Goal: Ask a question

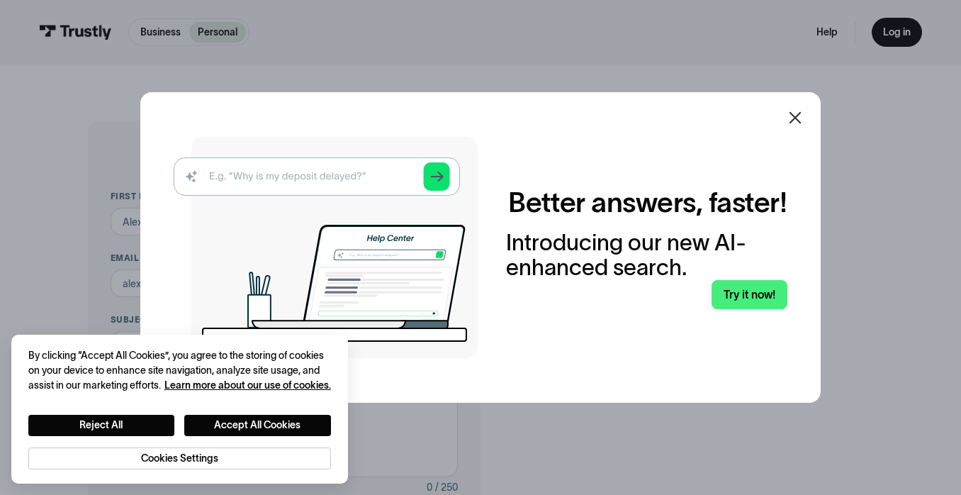
click at [801, 111] on icon at bounding box center [795, 117] width 17 height 17
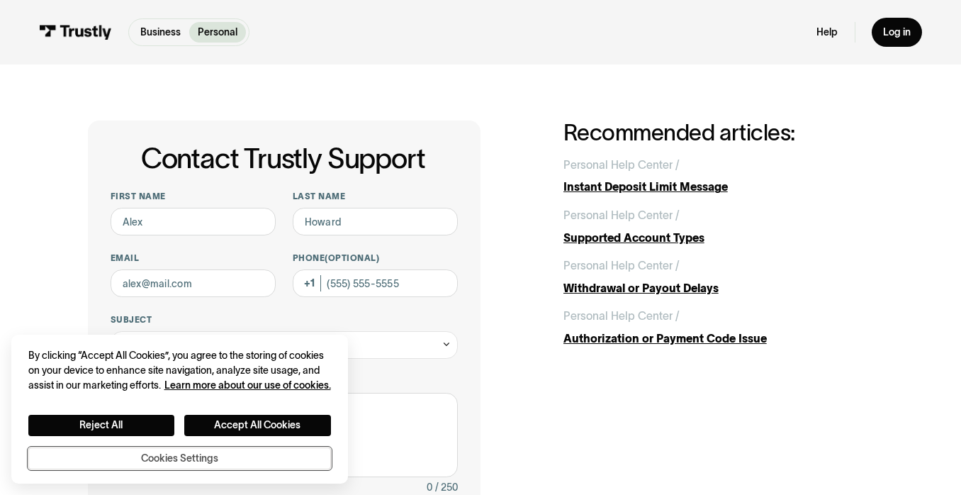
click at [178, 454] on button "Cookies Settings" at bounding box center [179, 458] width 303 height 23
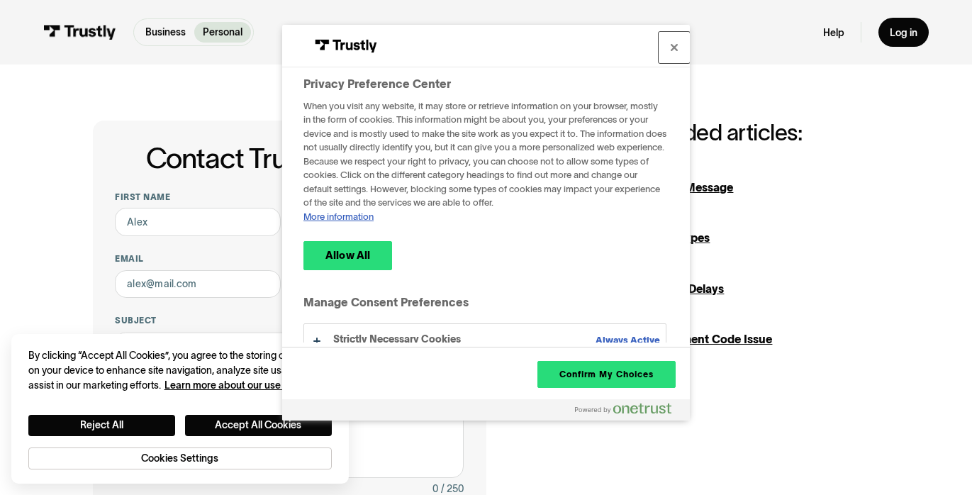
click at [673, 49] on button "Close" at bounding box center [674, 47] width 31 height 31
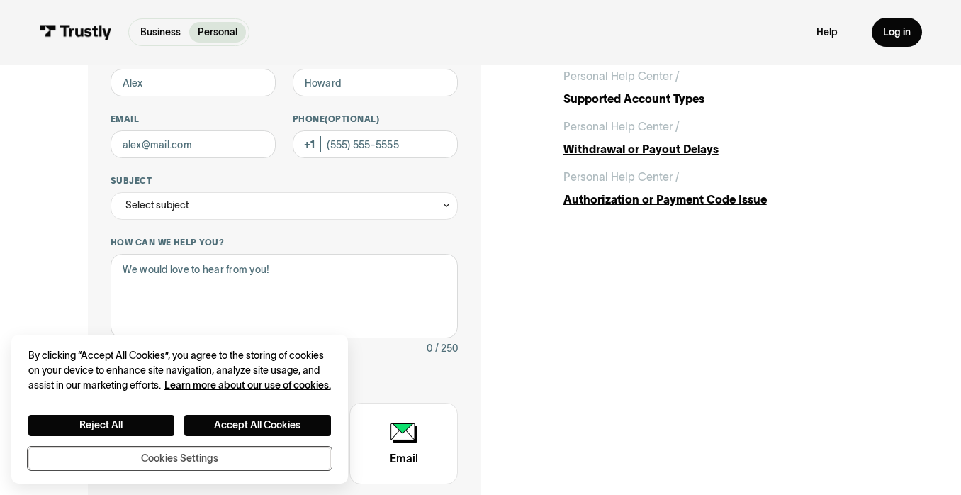
scroll to position [136, 0]
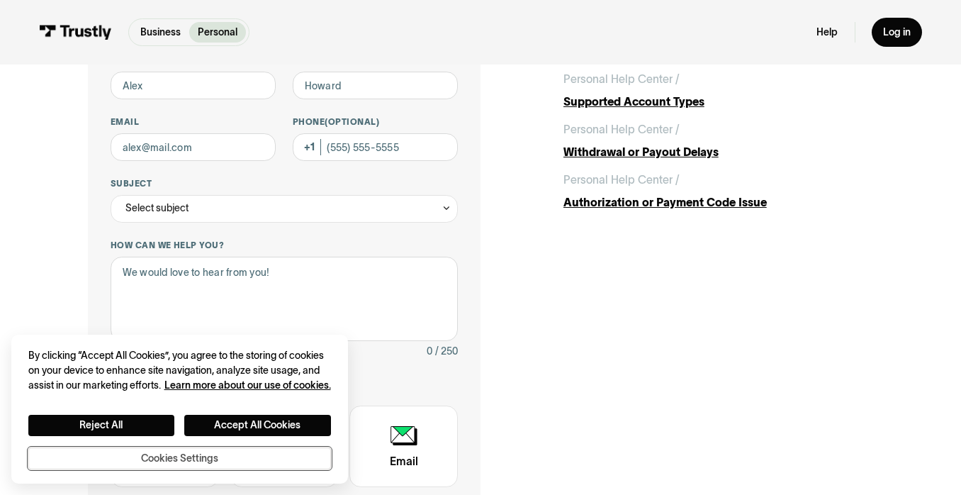
click at [177, 455] on button "Cookies Settings" at bounding box center [179, 458] width 303 height 23
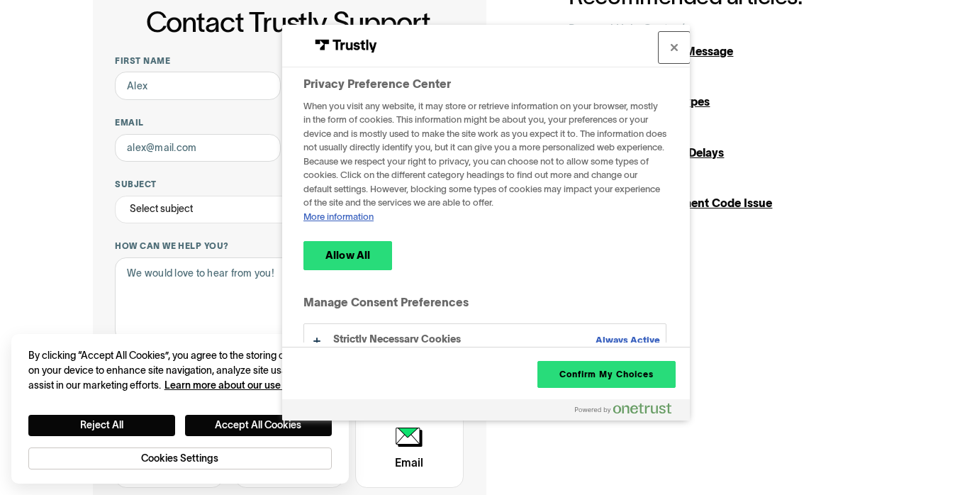
click at [675, 45] on button "Close" at bounding box center [674, 47] width 31 height 31
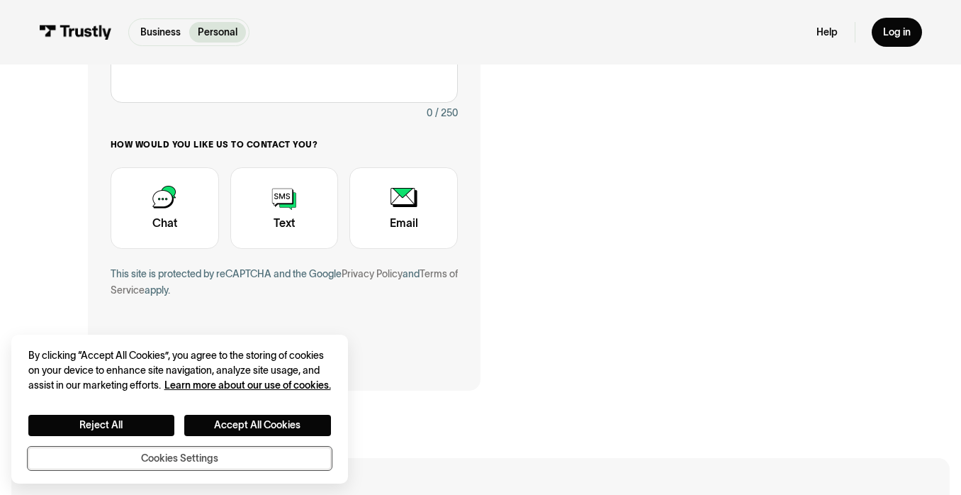
scroll to position [427, 0]
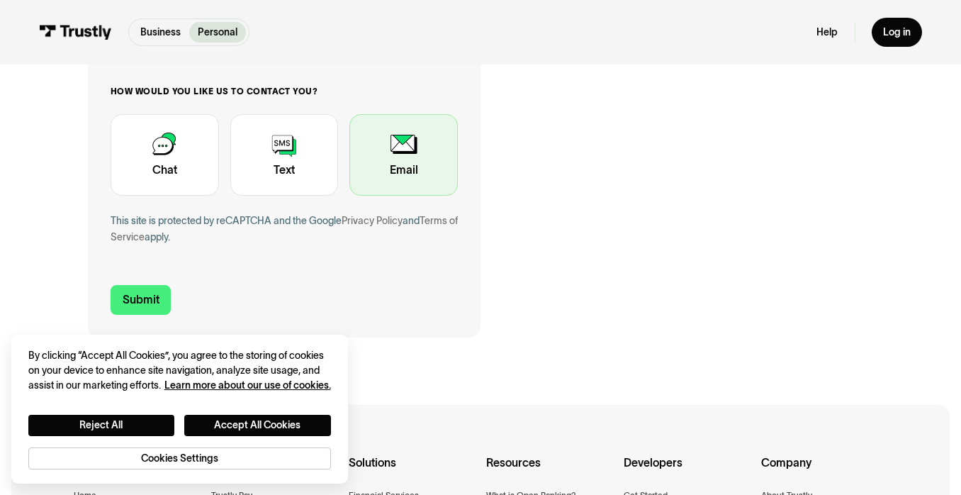
click at [408, 164] on div "Contact Trustly Support" at bounding box center [403, 155] width 108 height 82
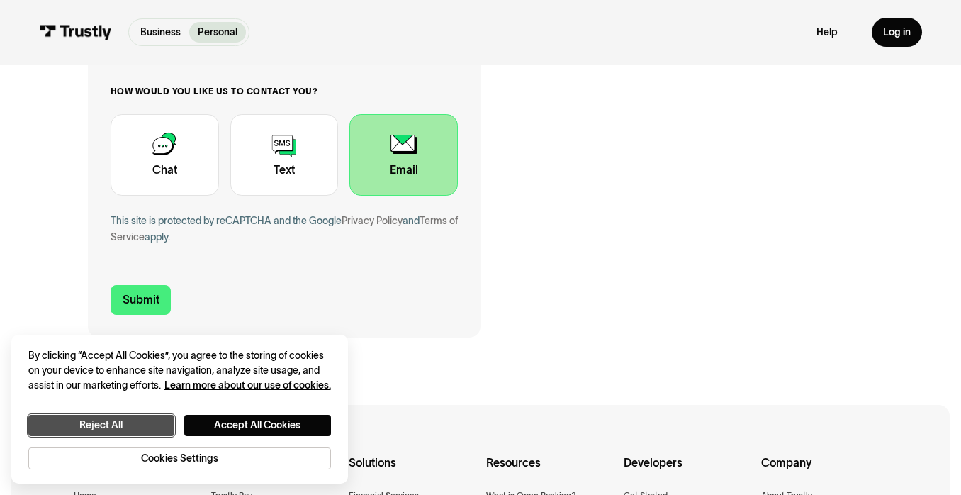
click at [145, 422] on button "Reject All" at bounding box center [101, 425] width 147 height 21
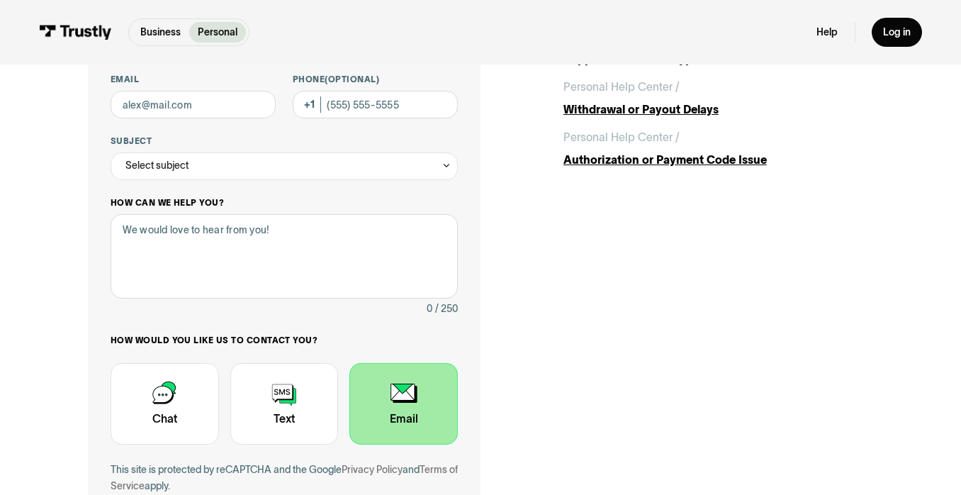
scroll to position [38, 0]
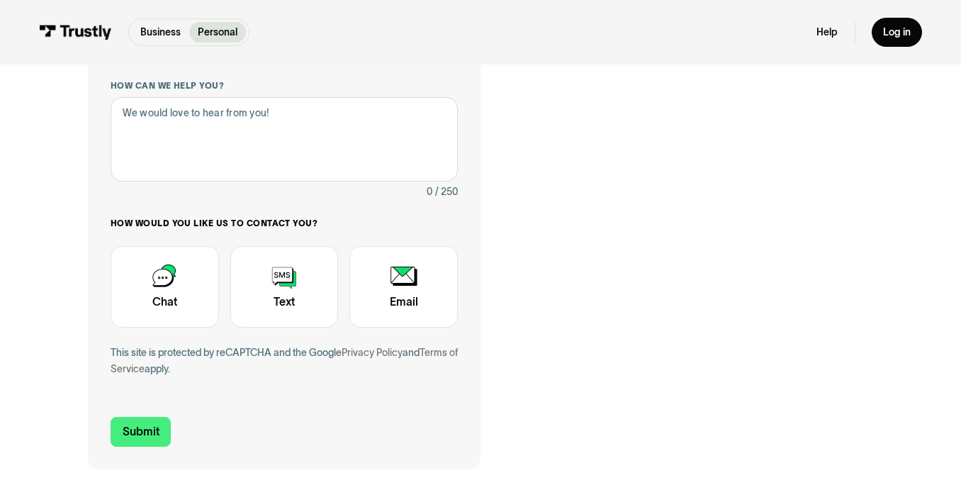
scroll to position [298, 0]
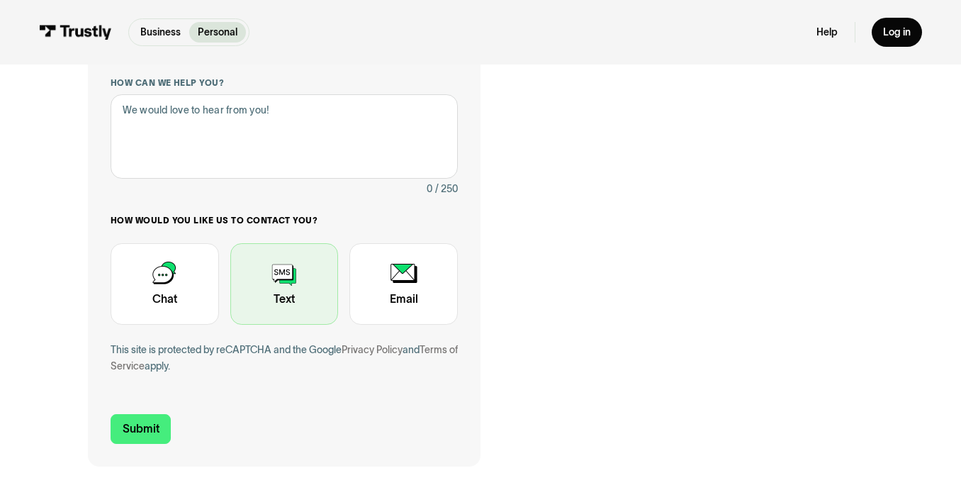
click at [296, 280] on div "Contact Trustly Support" at bounding box center [284, 284] width 108 height 82
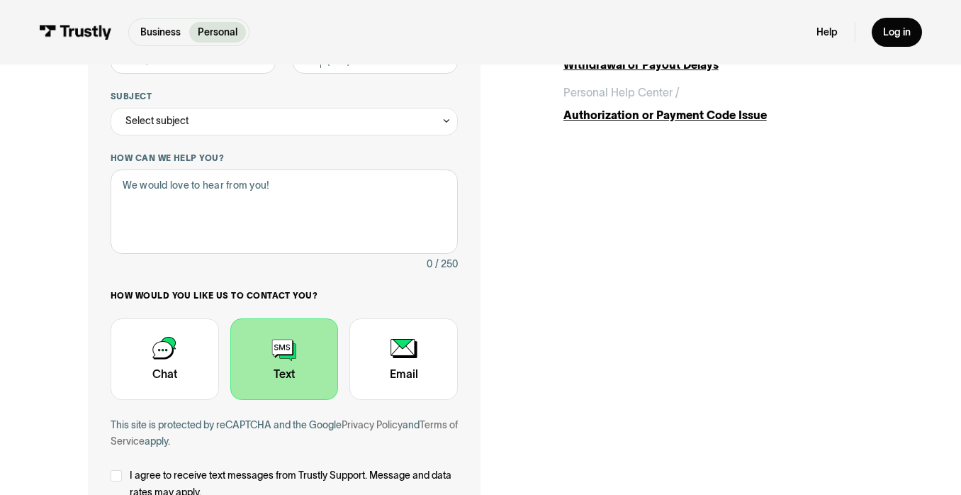
scroll to position [242, 0]
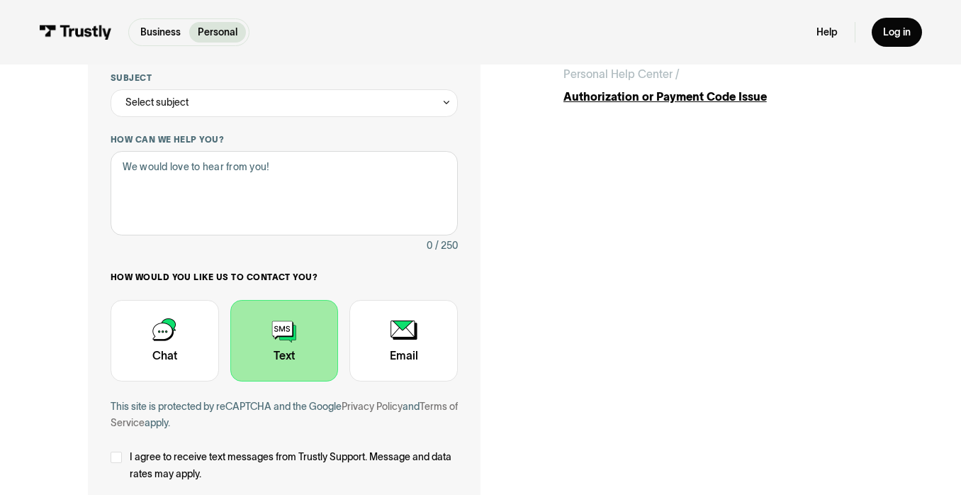
click at [354, 286] on div "How would you like us to contact you? Unavailable placeholder message Call back…" at bounding box center [285, 326] width 348 height 110
click at [353, 291] on div "How would you like us to contact you? Unavailable placeholder message Call back…" at bounding box center [285, 326] width 348 height 110
click at [354, 276] on label "How would you like us to contact you?" at bounding box center [285, 276] width 348 height 11
click at [345, 267] on div "First name Last name Email Phone (Optional) Subject Select subject Trustly Repo…" at bounding box center [285, 224] width 348 height 550
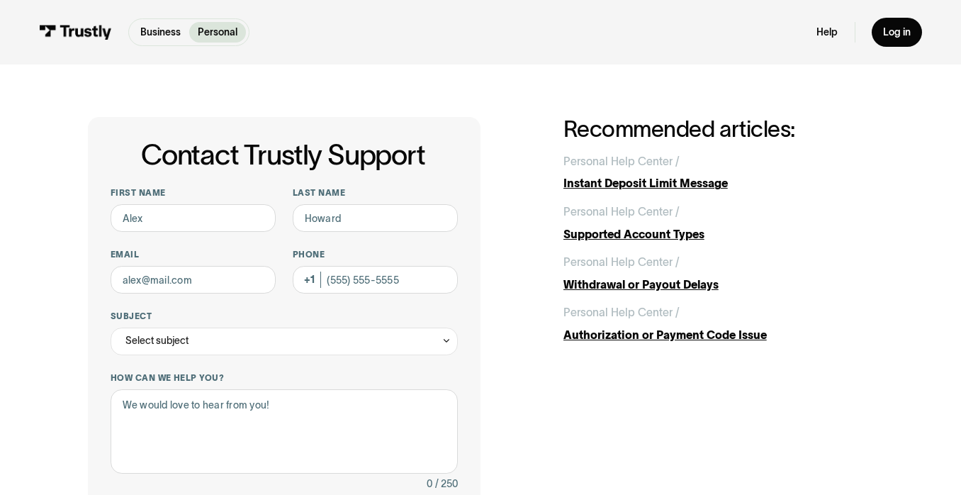
scroll to position [0, 0]
